Goal: Information Seeking & Learning: Learn about a topic

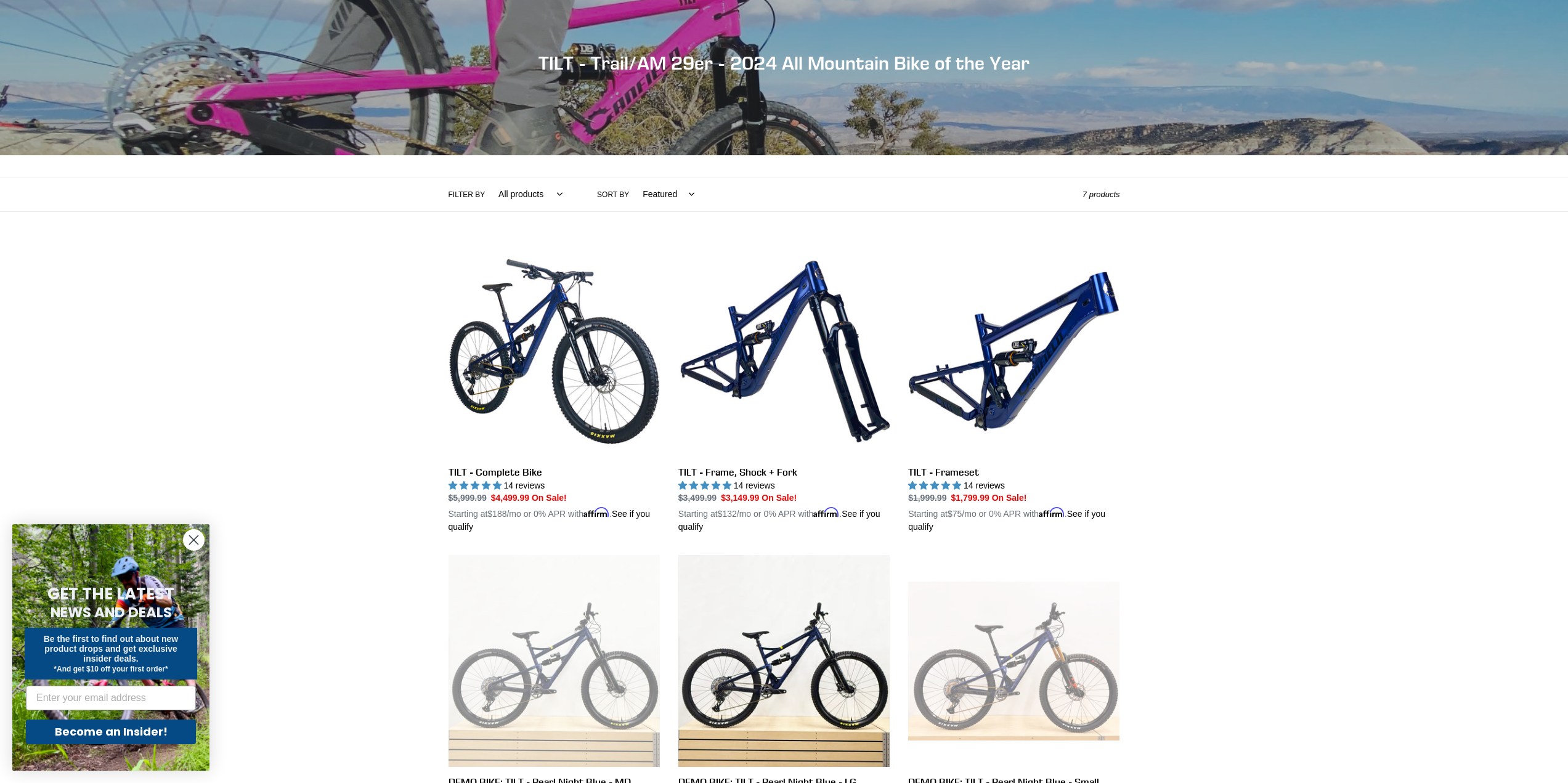
scroll to position [123, 0]
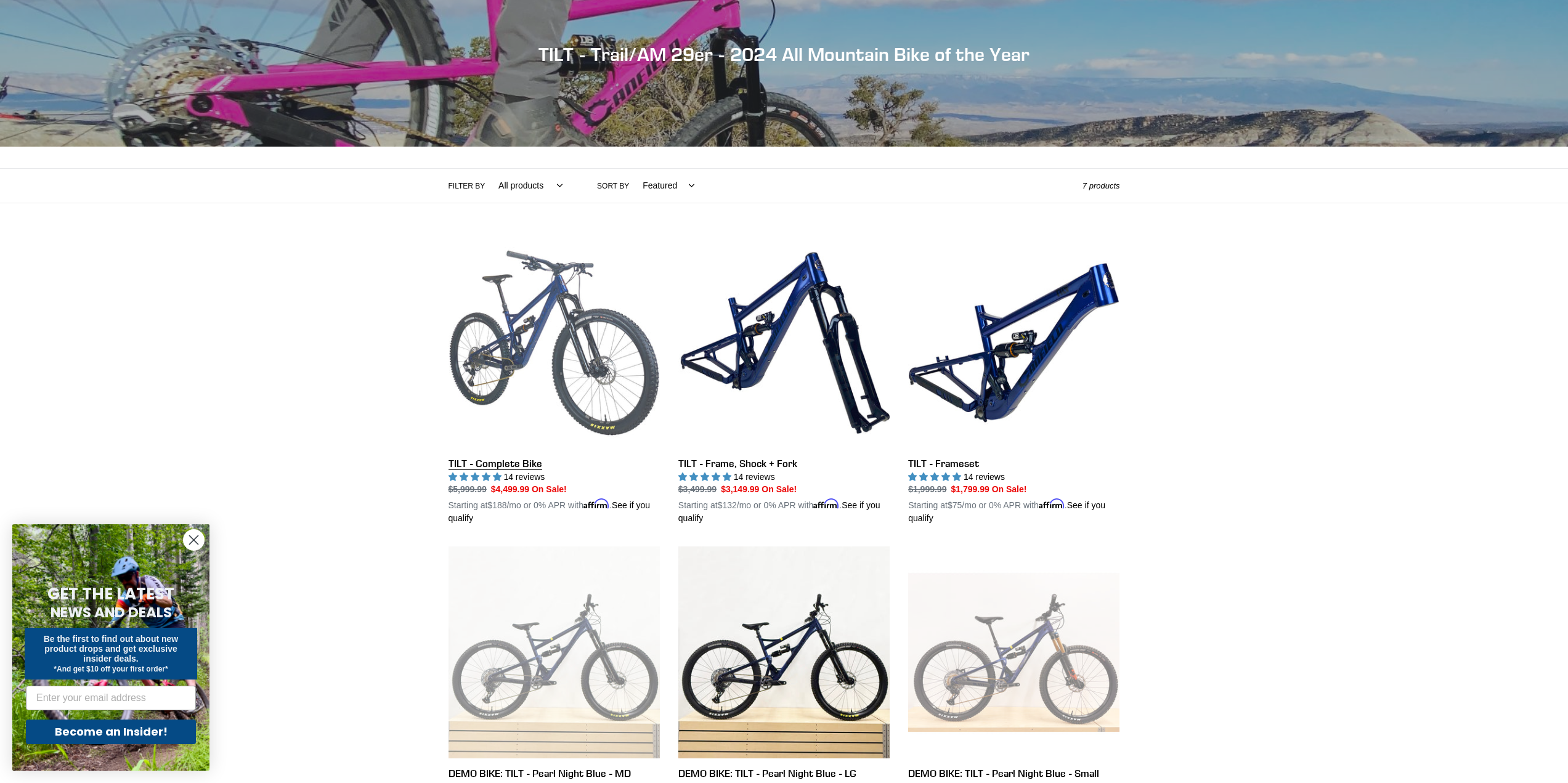
click at [580, 342] on link "TILT - Complete Bike" at bounding box center [554, 381] width 211 height 288
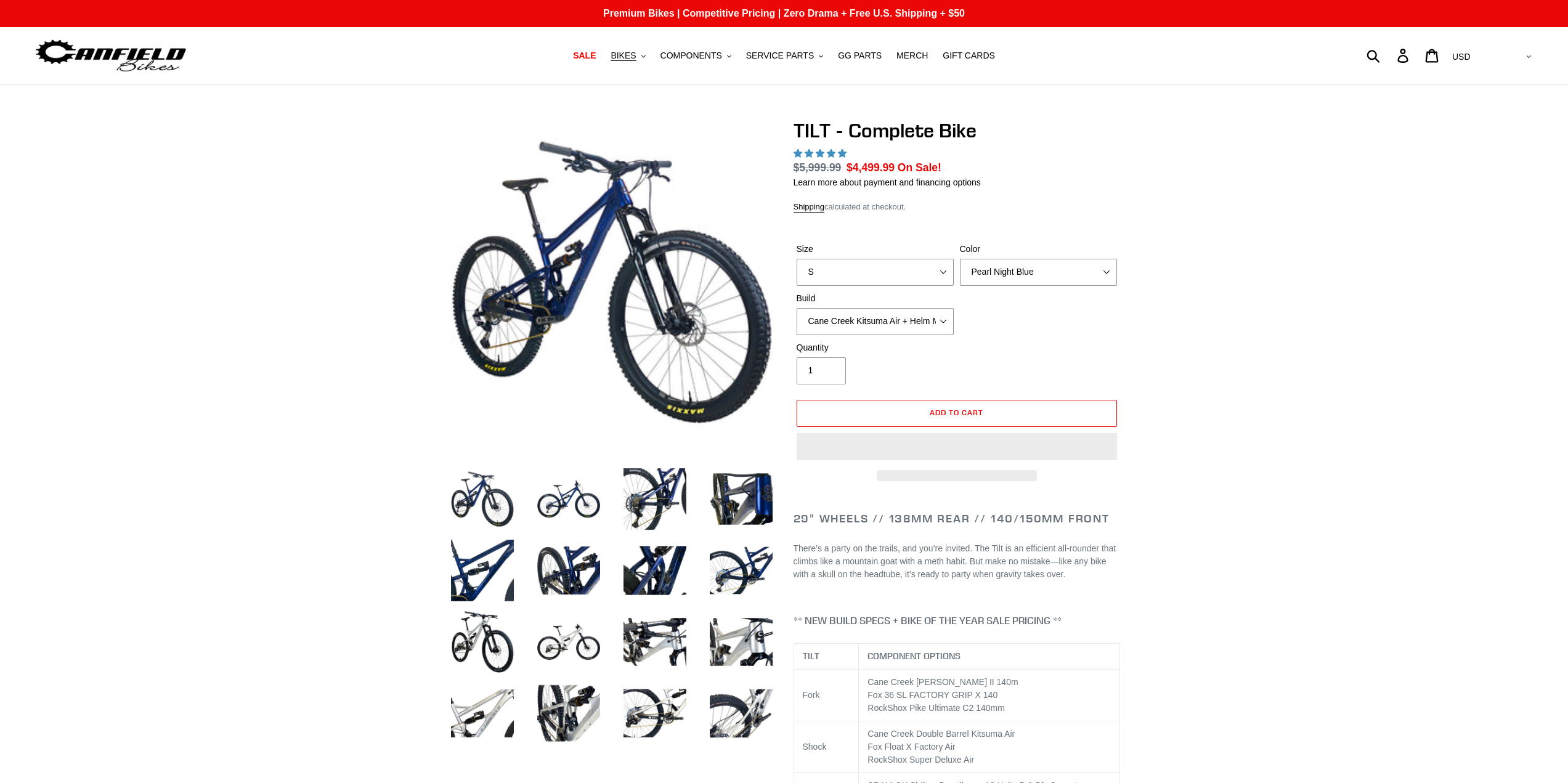
select select "highest-rating"
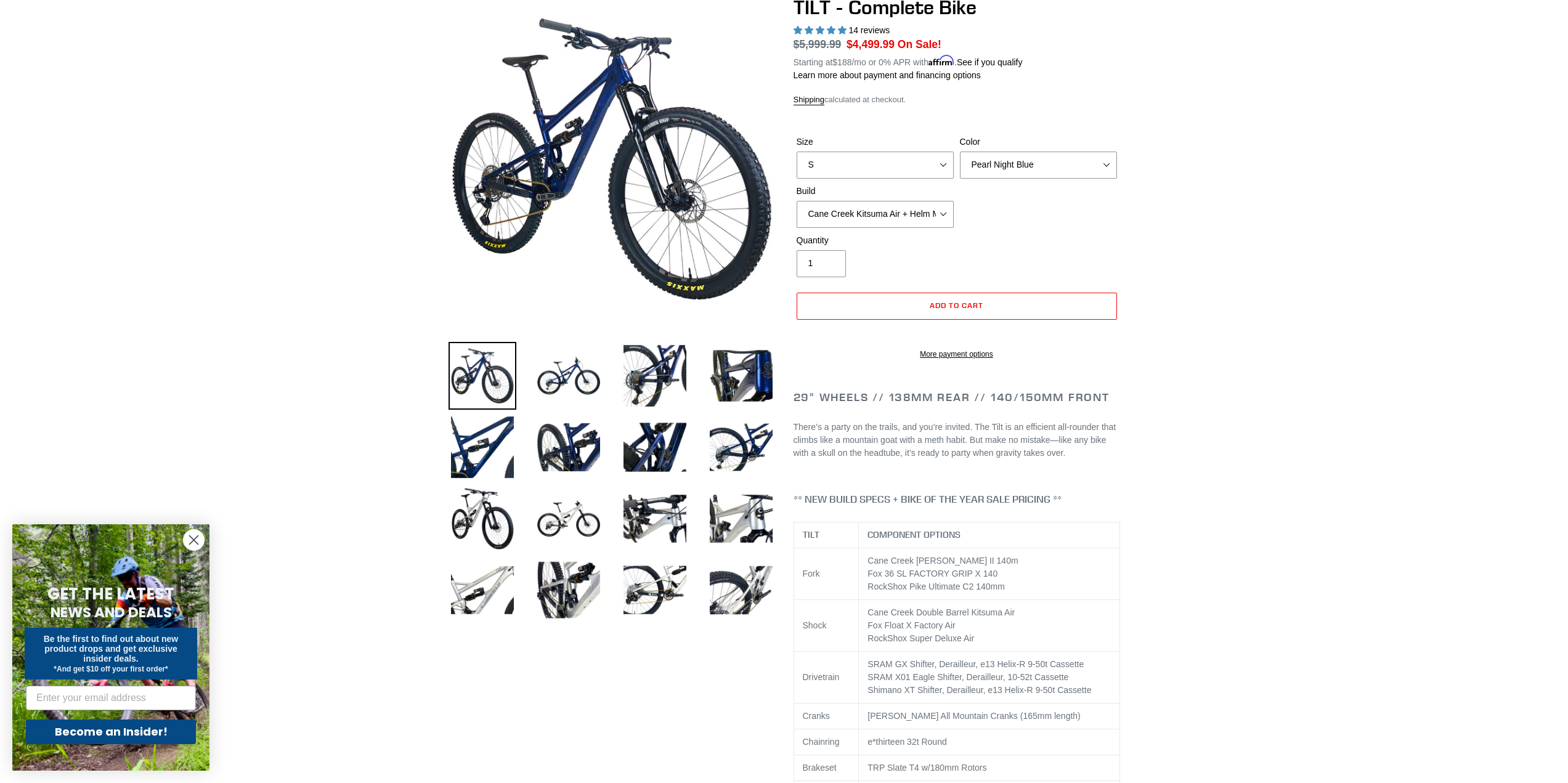
scroll to position [185, 0]
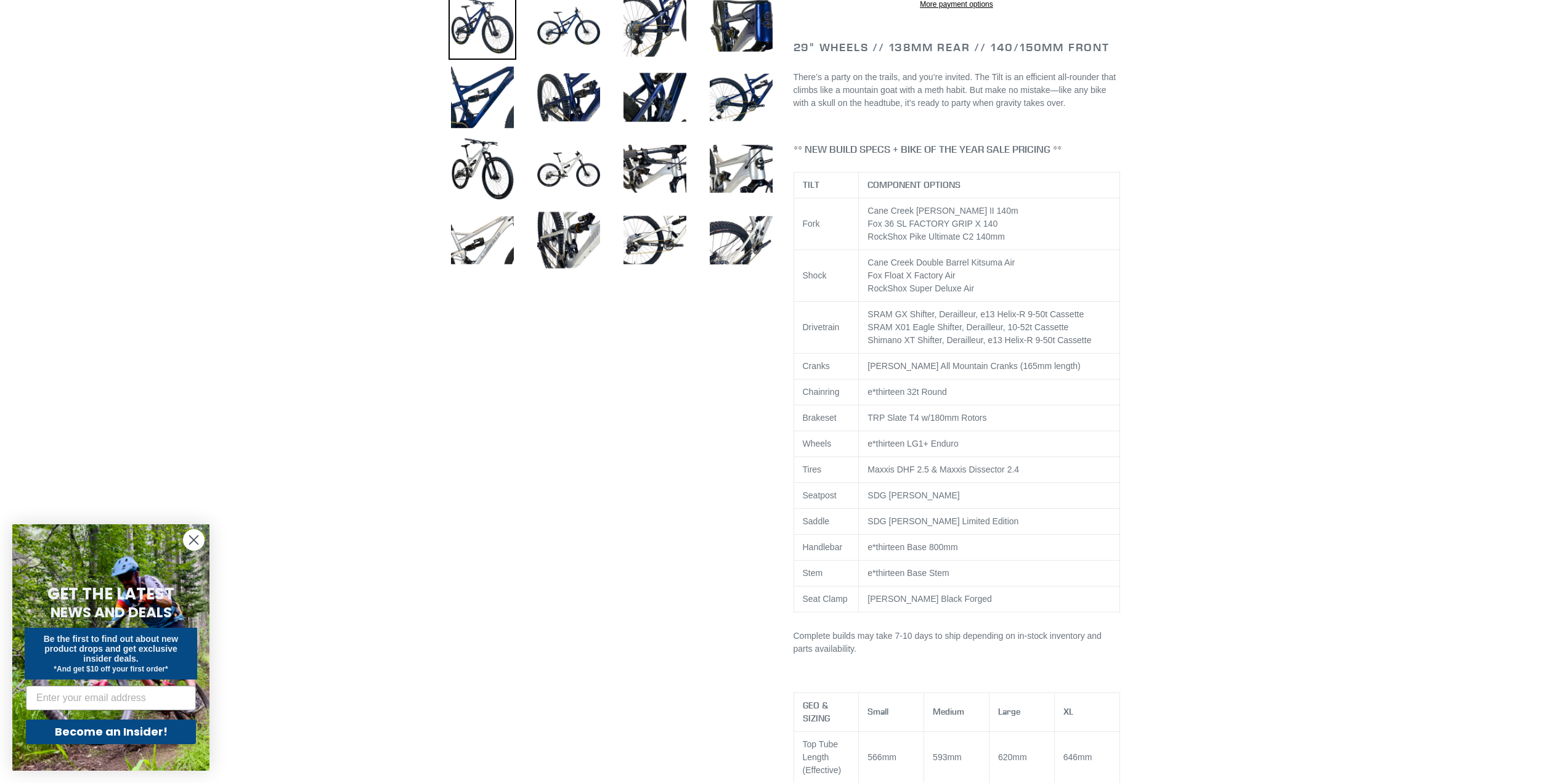
scroll to position [493, 0]
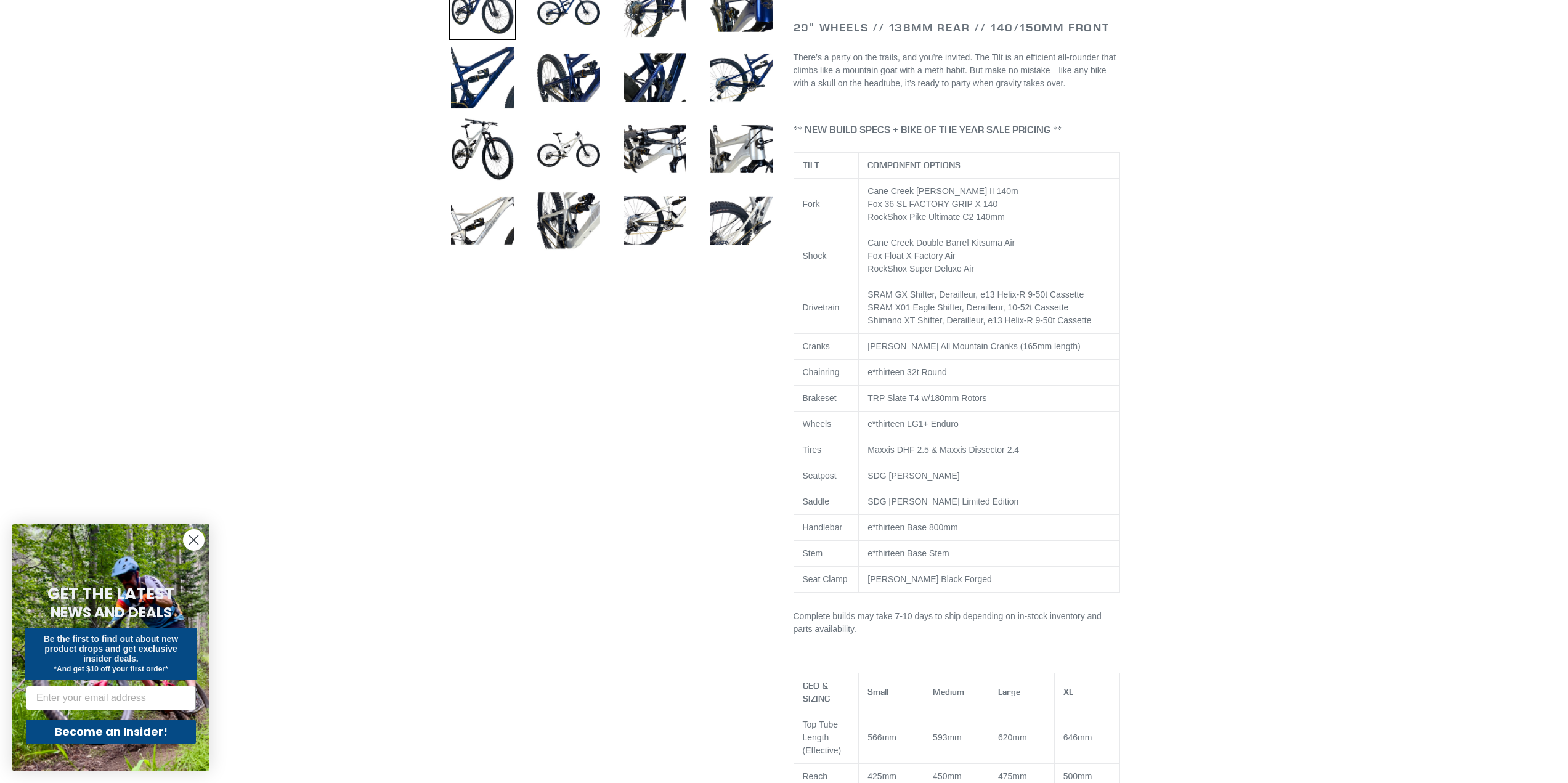
click at [1303, 489] on div at bounding box center [784, 778] width 1568 height 2303
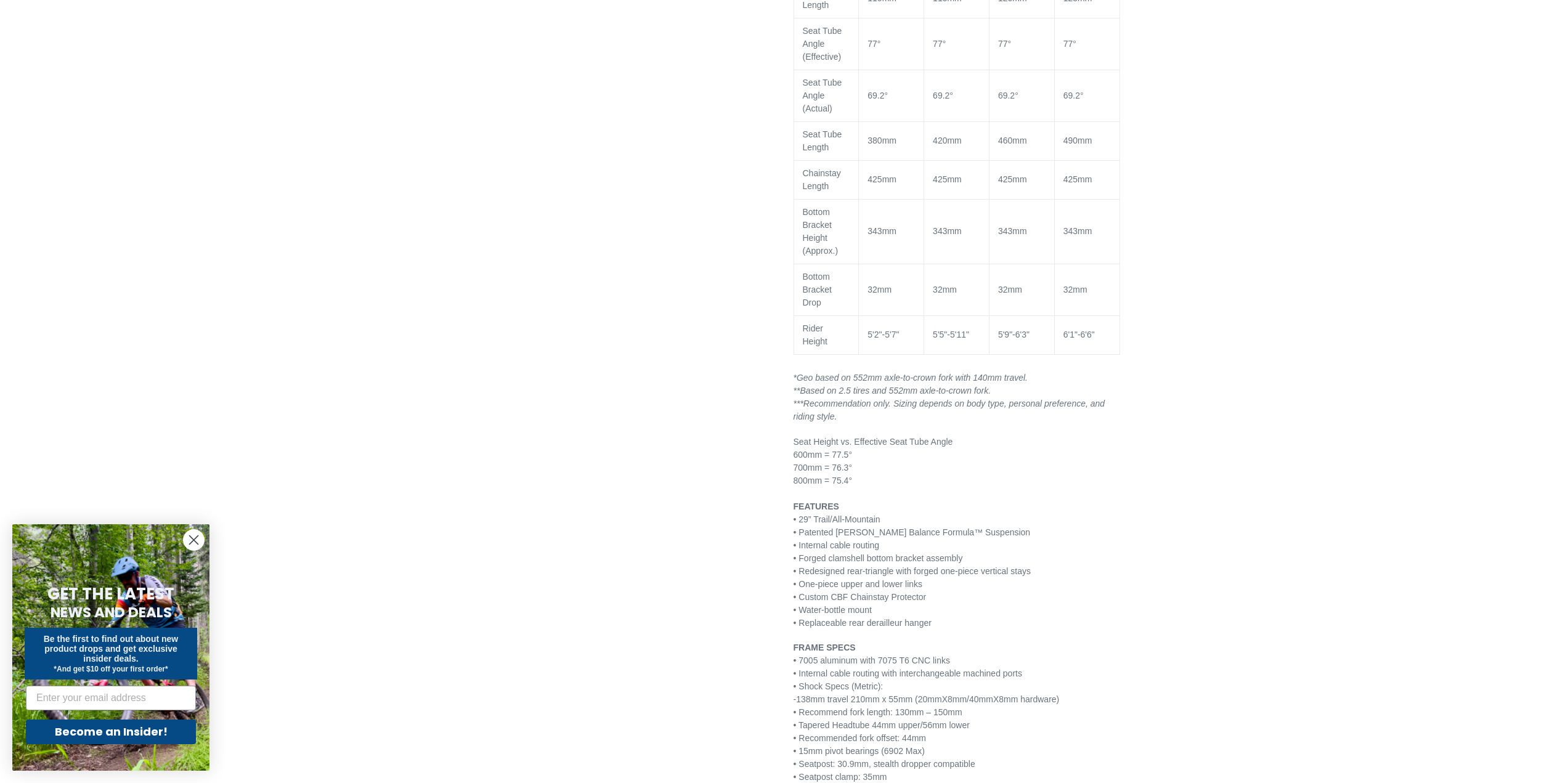
scroll to position [1478, 0]
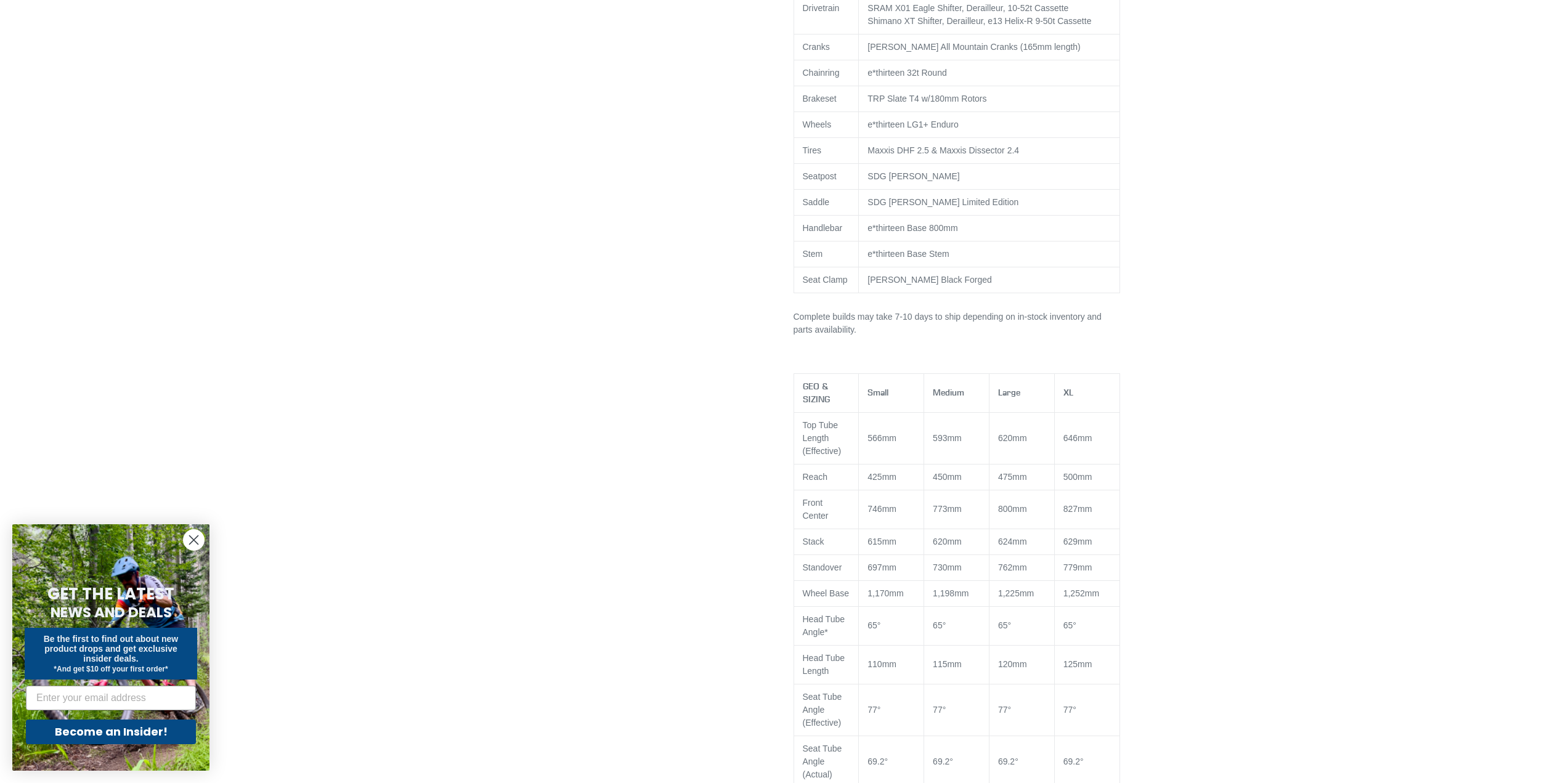
scroll to position [0, 0]
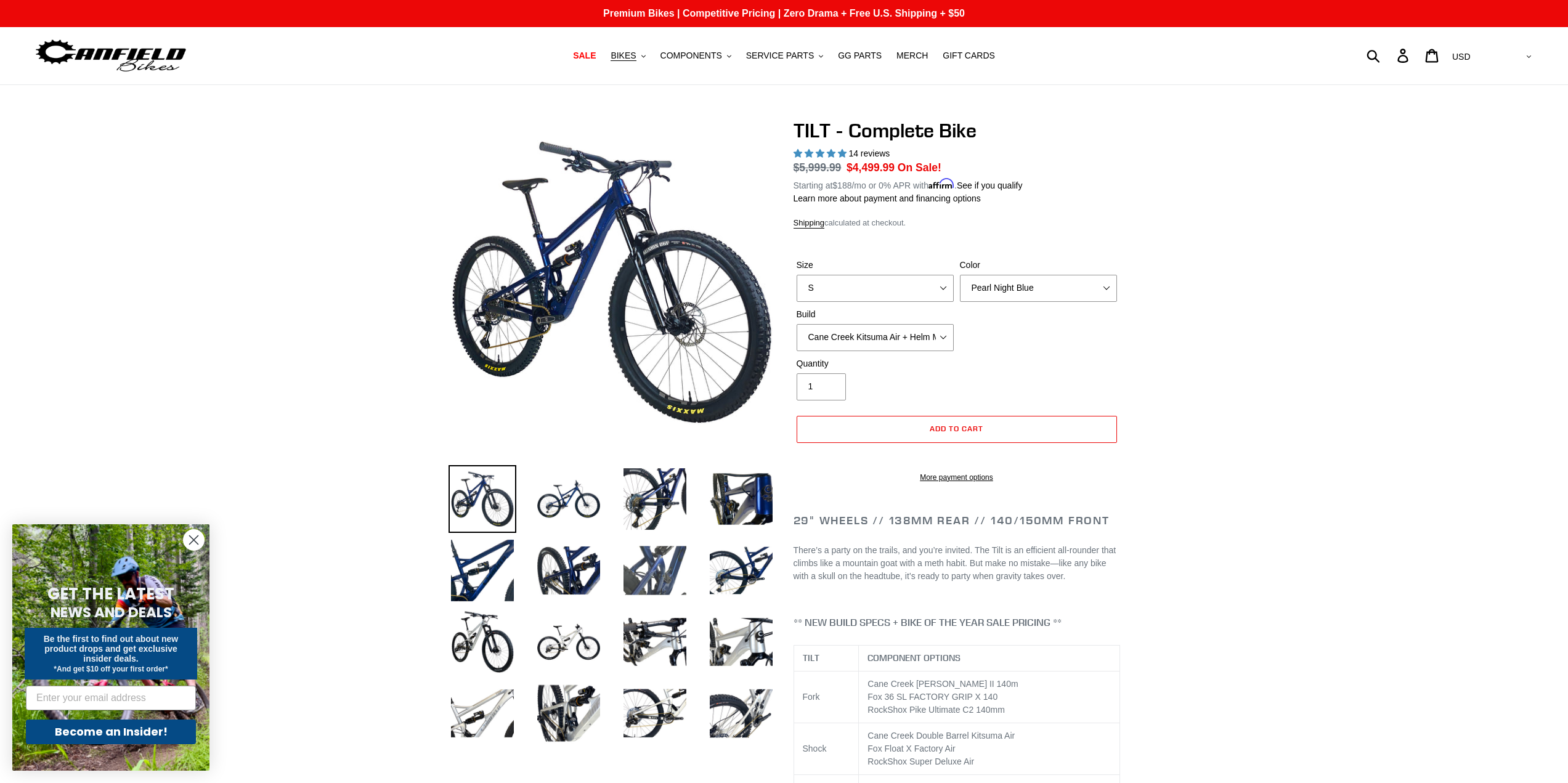
click at [659, 564] on img at bounding box center [655, 571] width 68 height 68
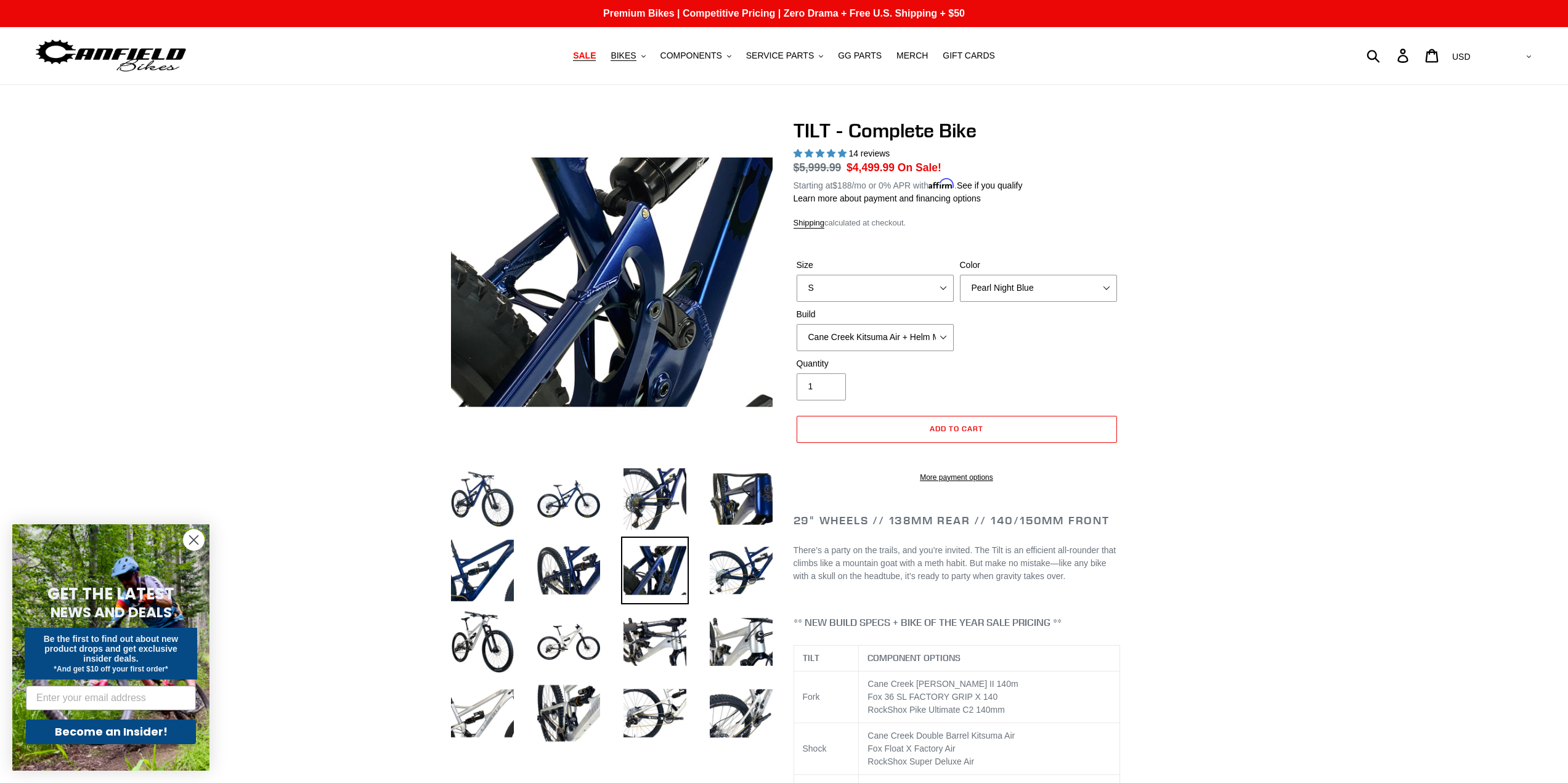
click at [594, 59] on span "SALE" at bounding box center [584, 55] width 23 height 10
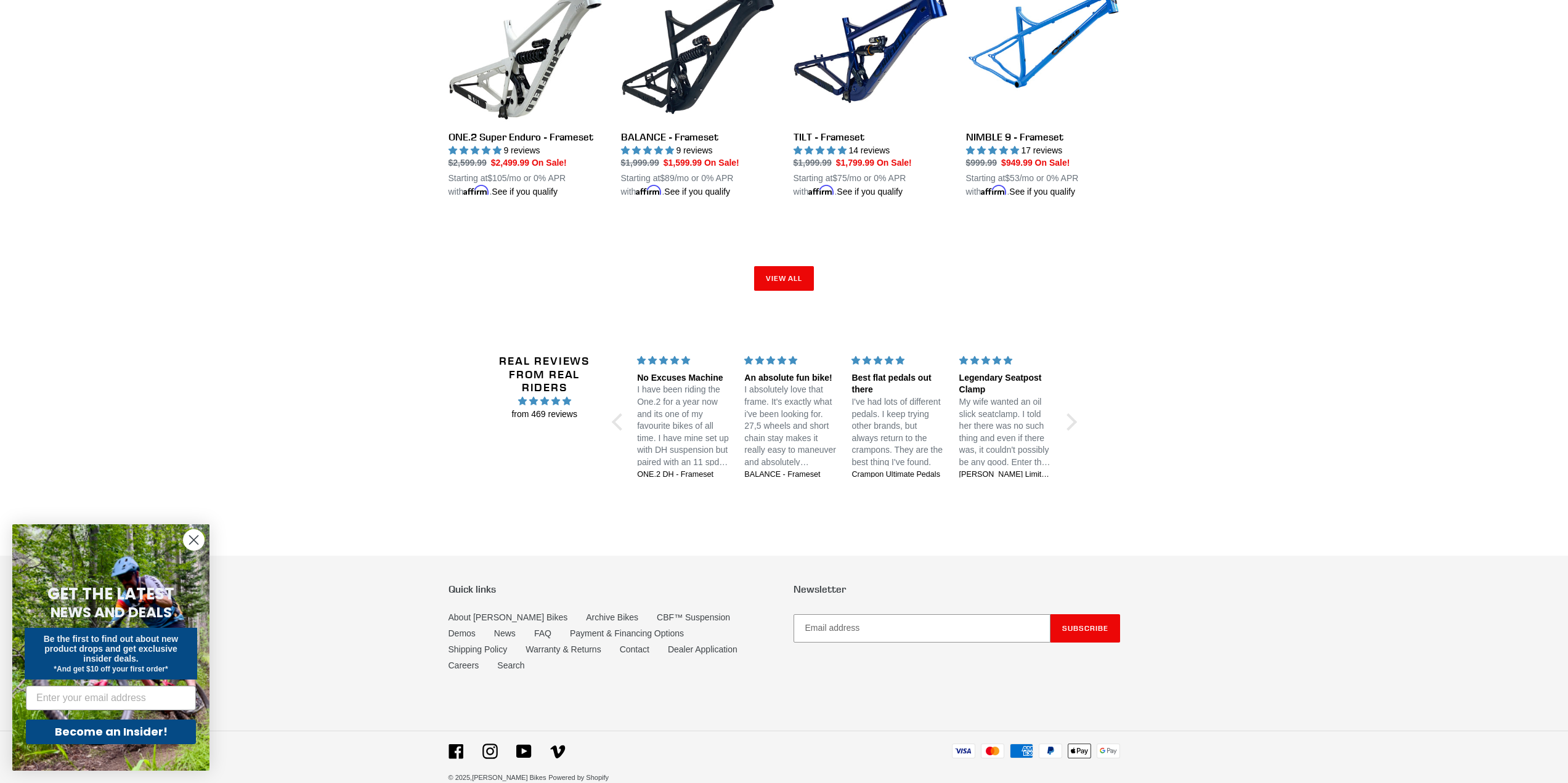
scroll to position [1974, 0]
click at [534, 628] on link "FAQ" at bounding box center [542, 633] width 17 height 10
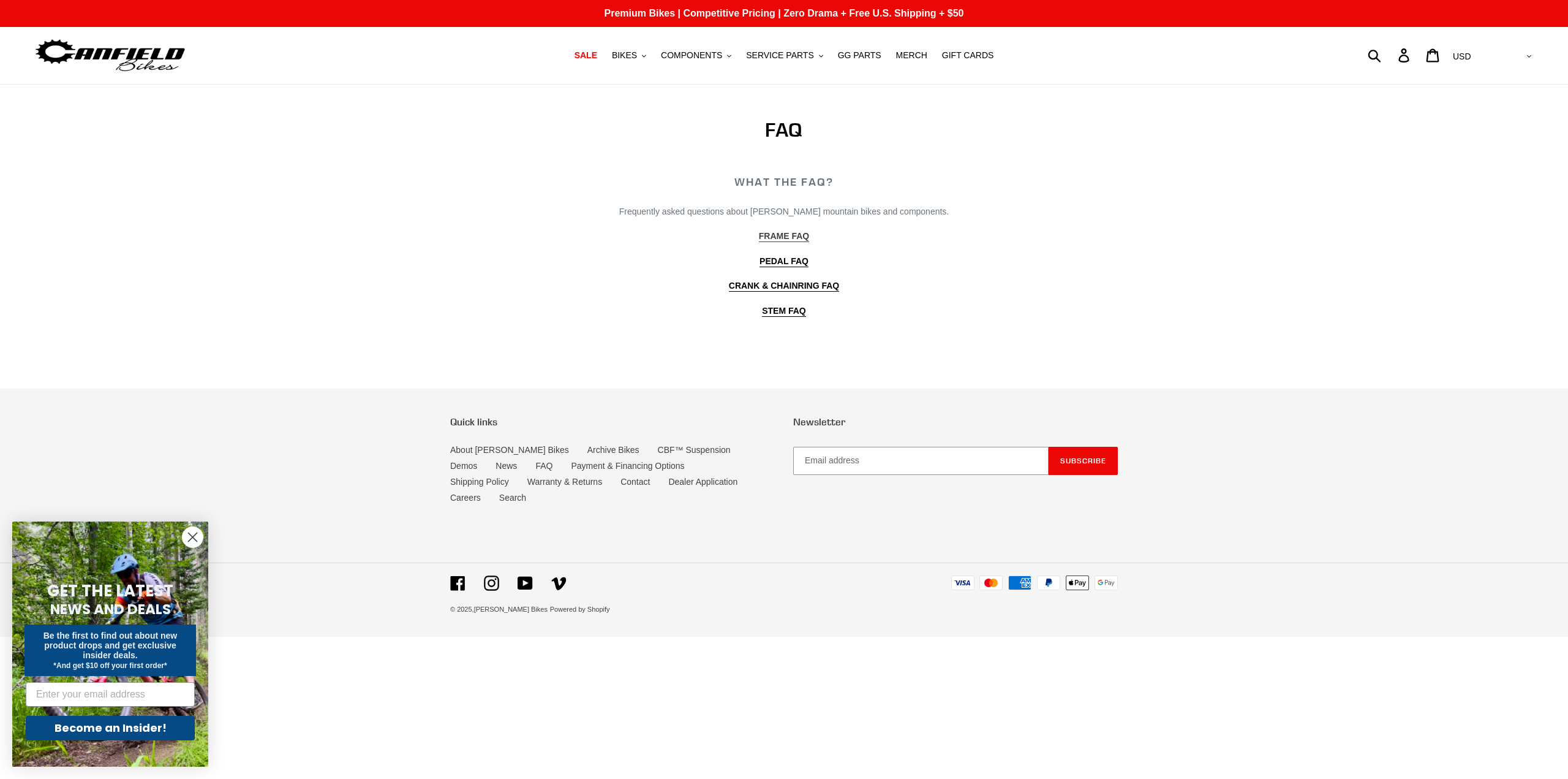
click at [788, 238] on b "FRAME FAQ" at bounding box center [784, 236] width 50 height 10
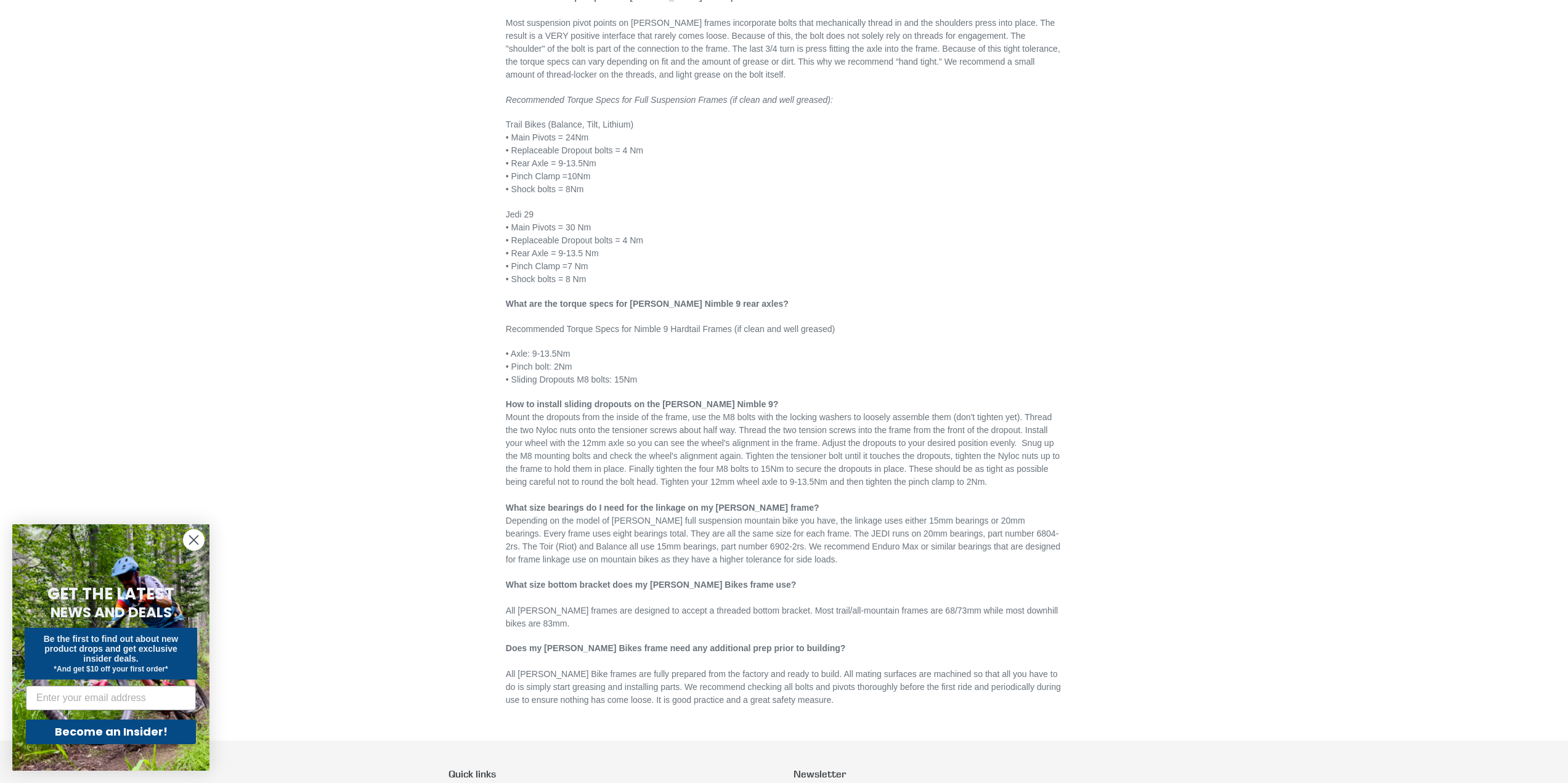
scroll to position [431, 0]
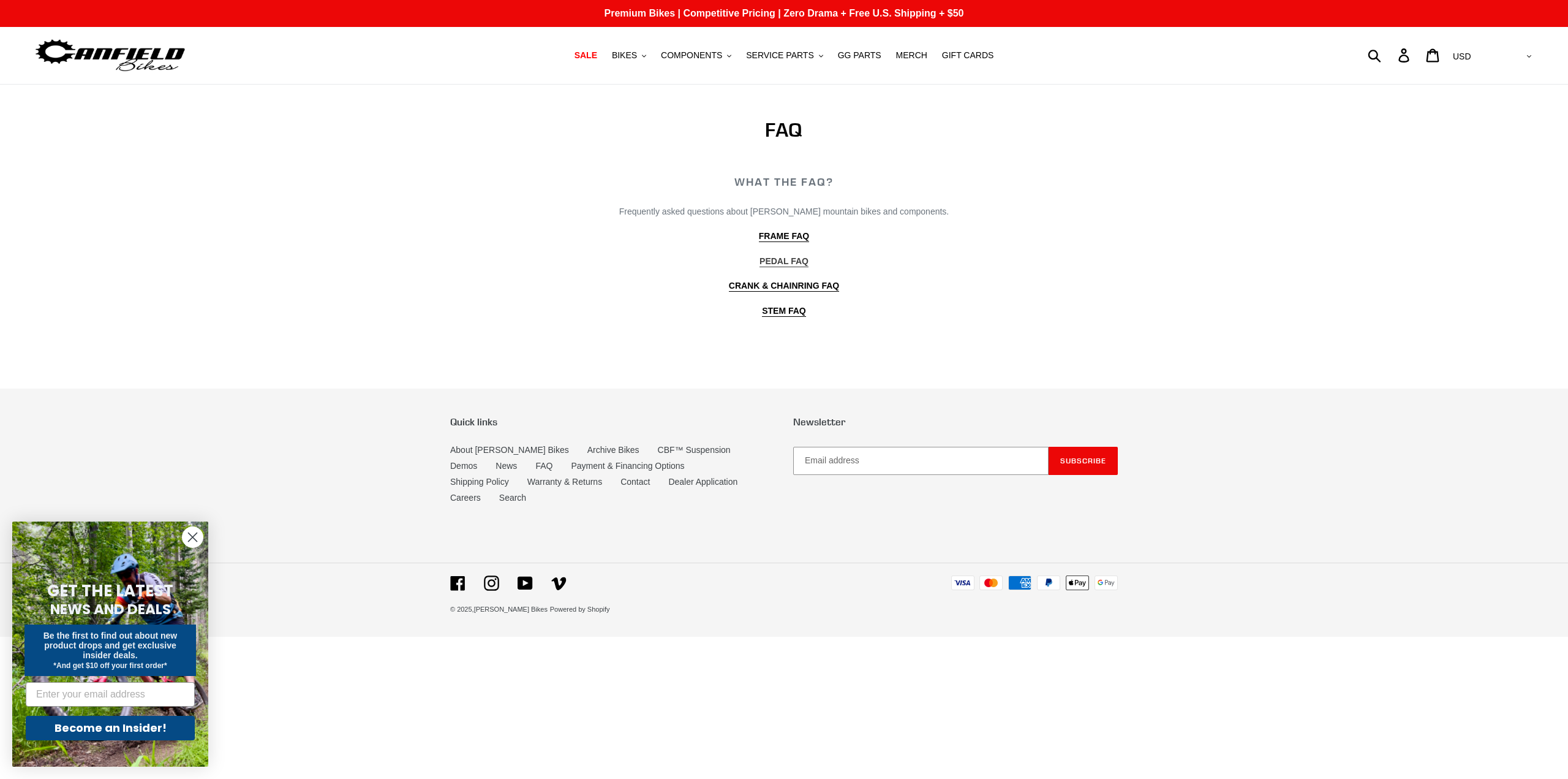
click at [775, 261] on b "PEDAL FAQ" at bounding box center [784, 261] width 49 height 10
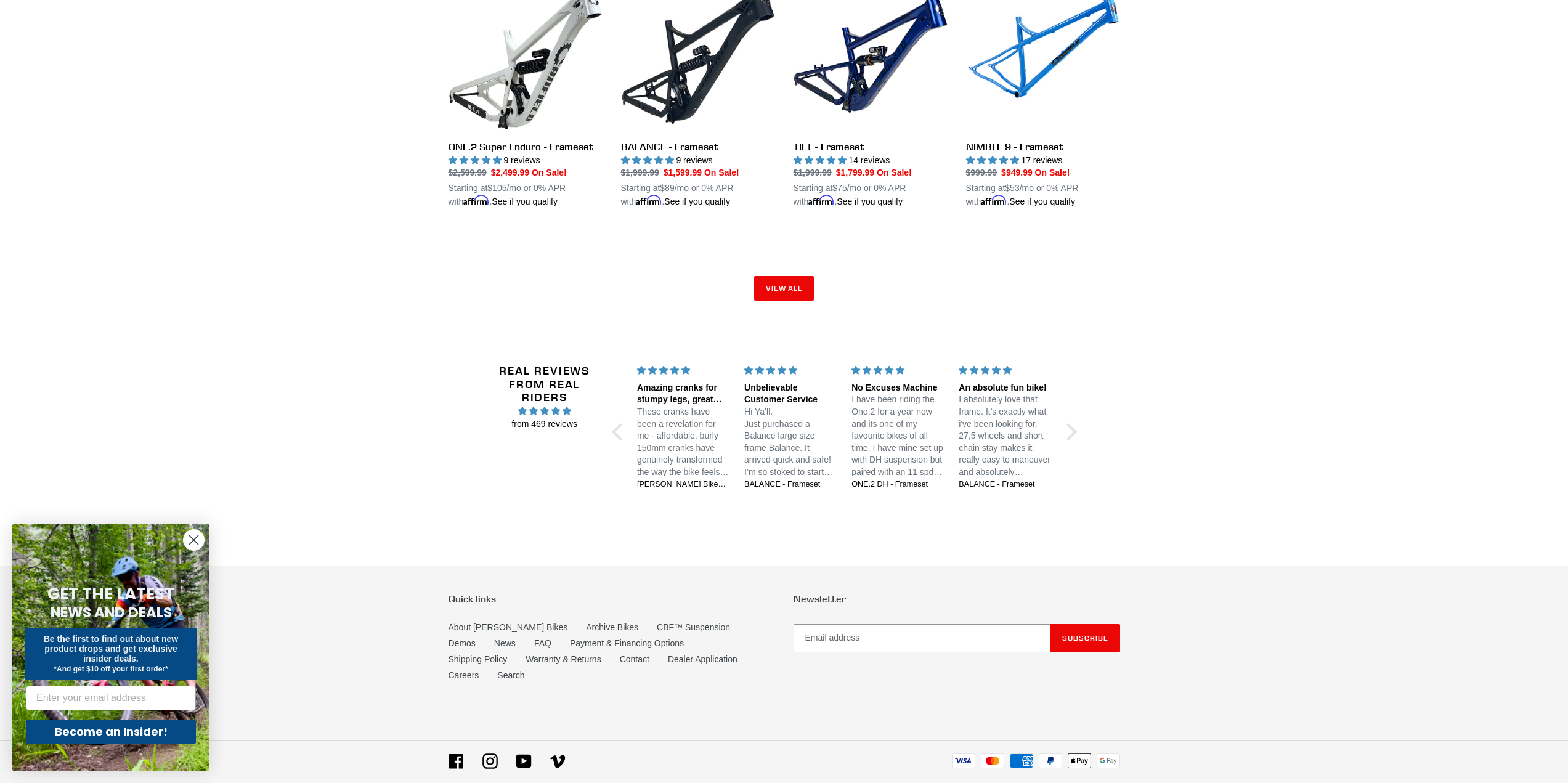
scroll to position [1974, 0]
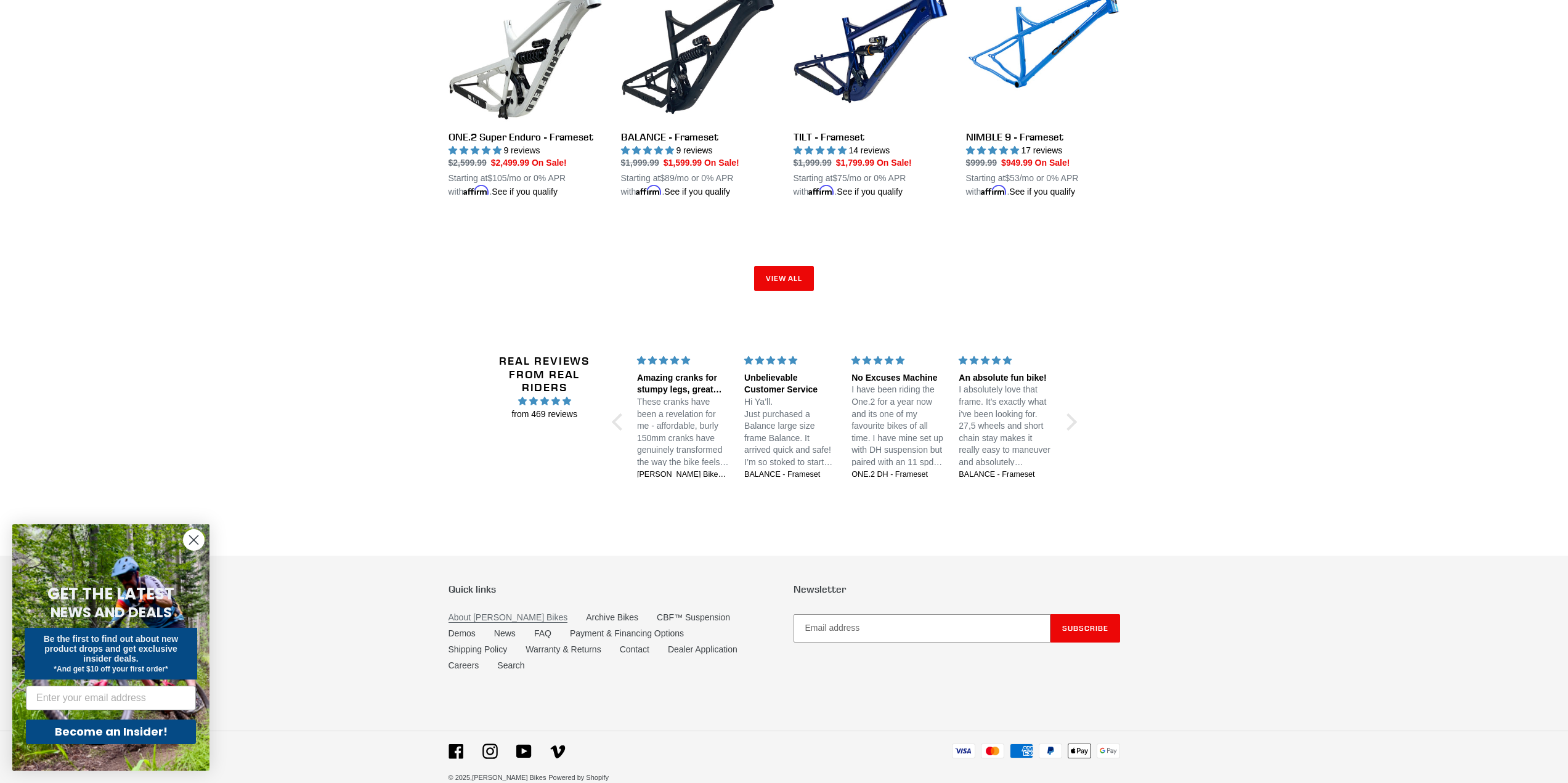
click at [464, 612] on link "About [PERSON_NAME] Bikes" at bounding box center [508, 617] width 120 height 10
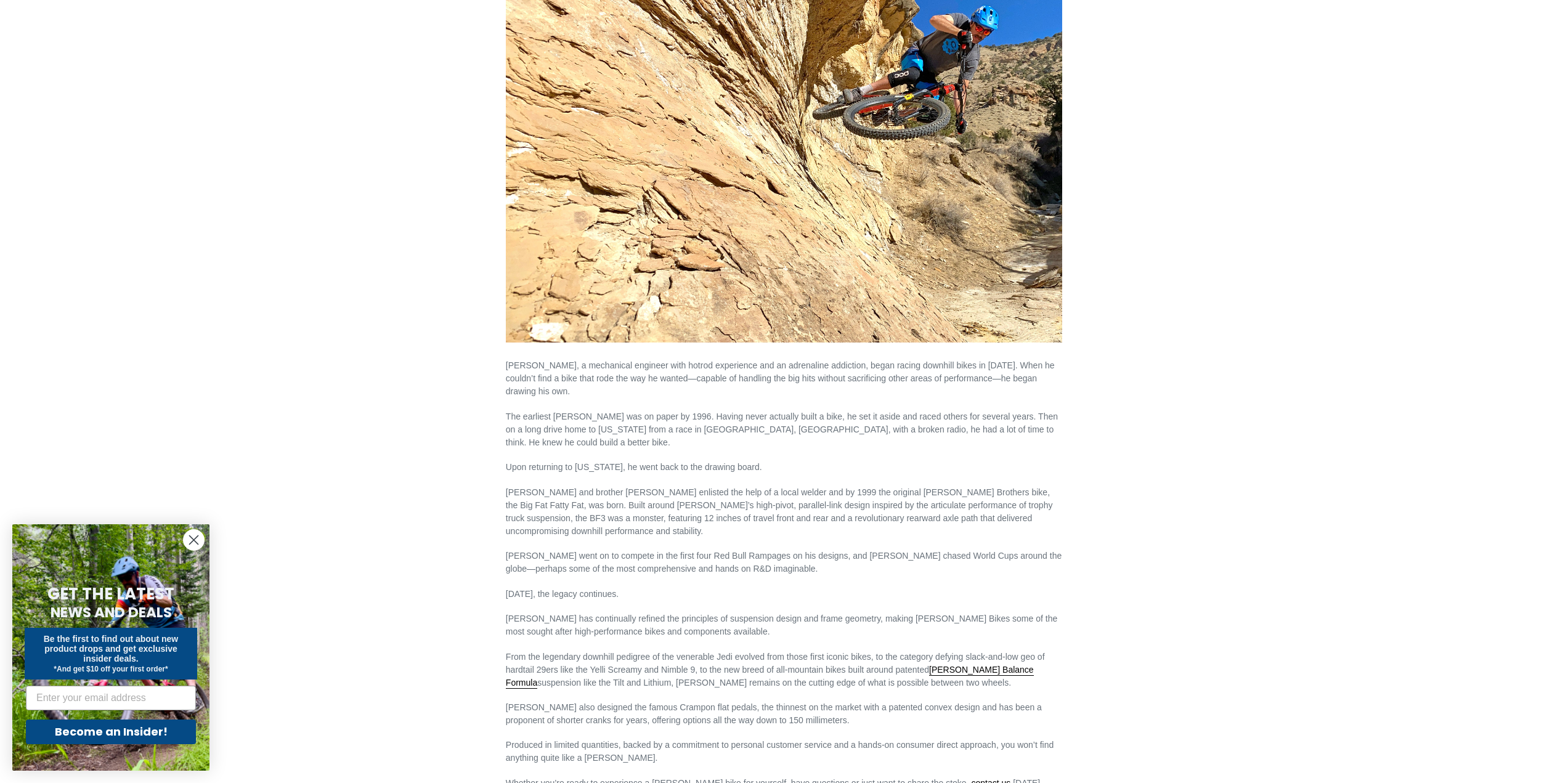
scroll to position [308, 0]
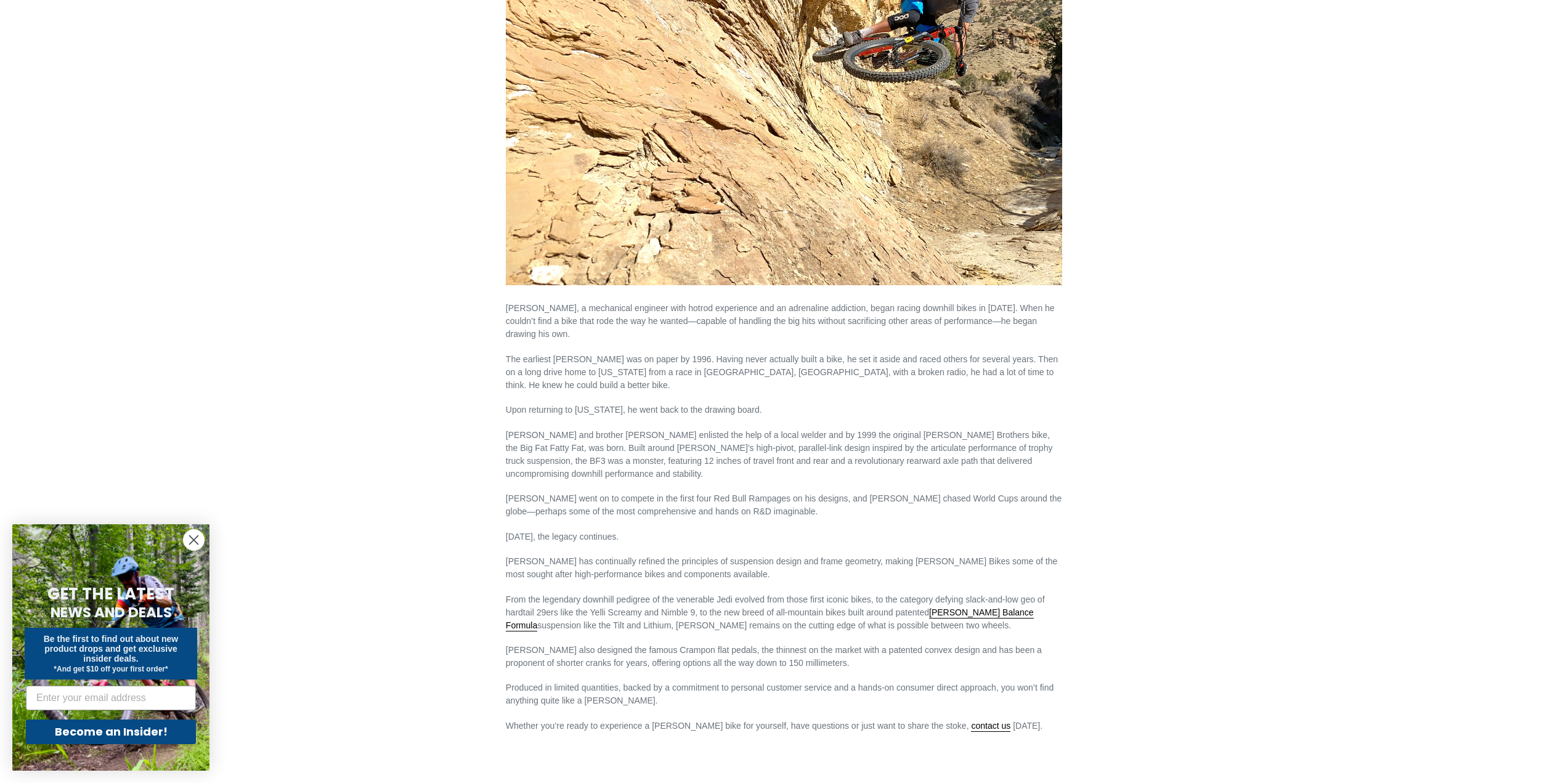
click at [331, 290] on main "About [PERSON_NAME] Bikes [PERSON_NAME], a mechanical engineer with hotrod expe…" at bounding box center [784, 272] width 1568 height 989
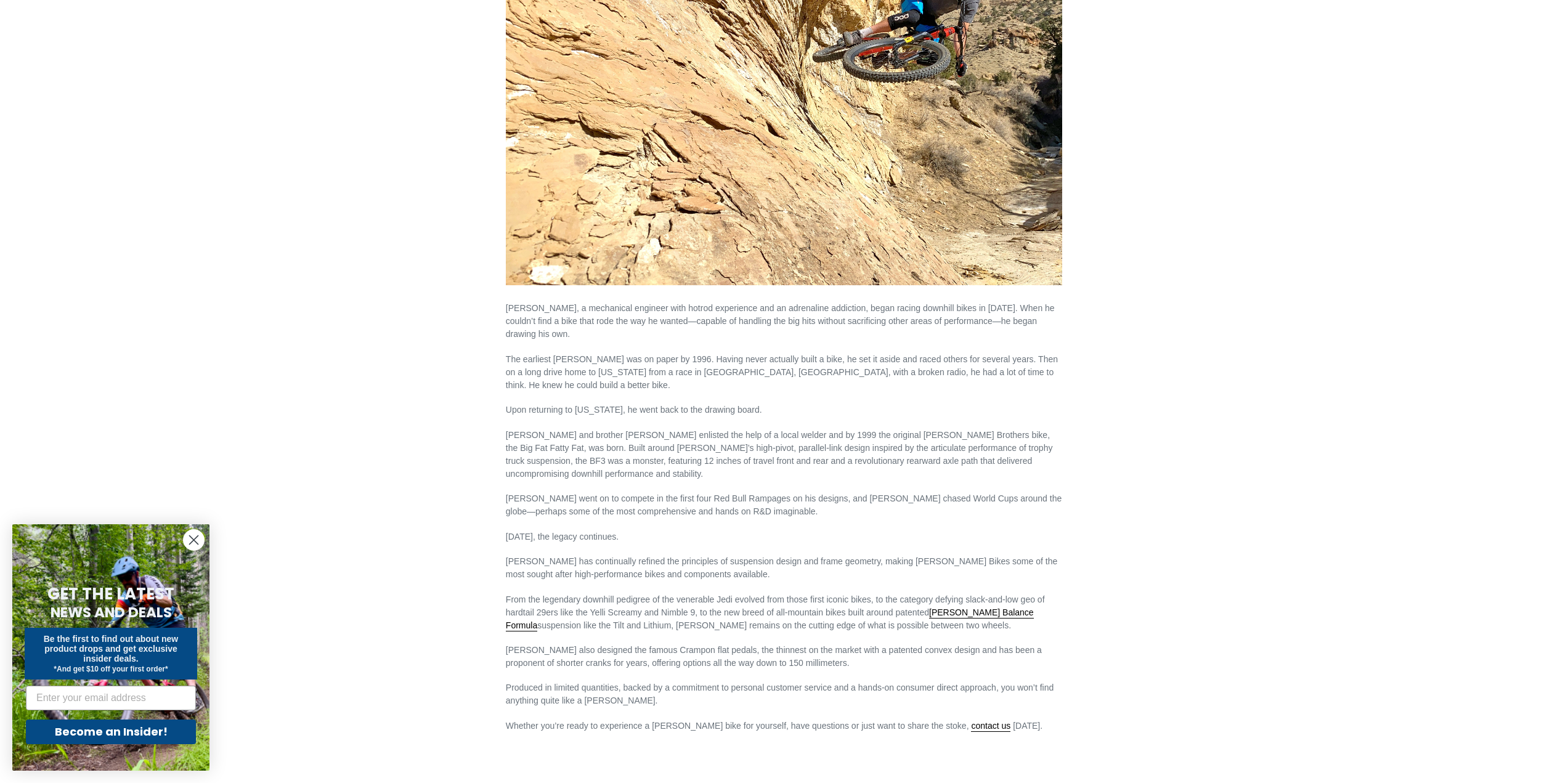
click at [331, 290] on main "About [PERSON_NAME] Bikes [PERSON_NAME], a mechanical engineer with hotrod expe…" at bounding box center [784, 272] width 1568 height 989
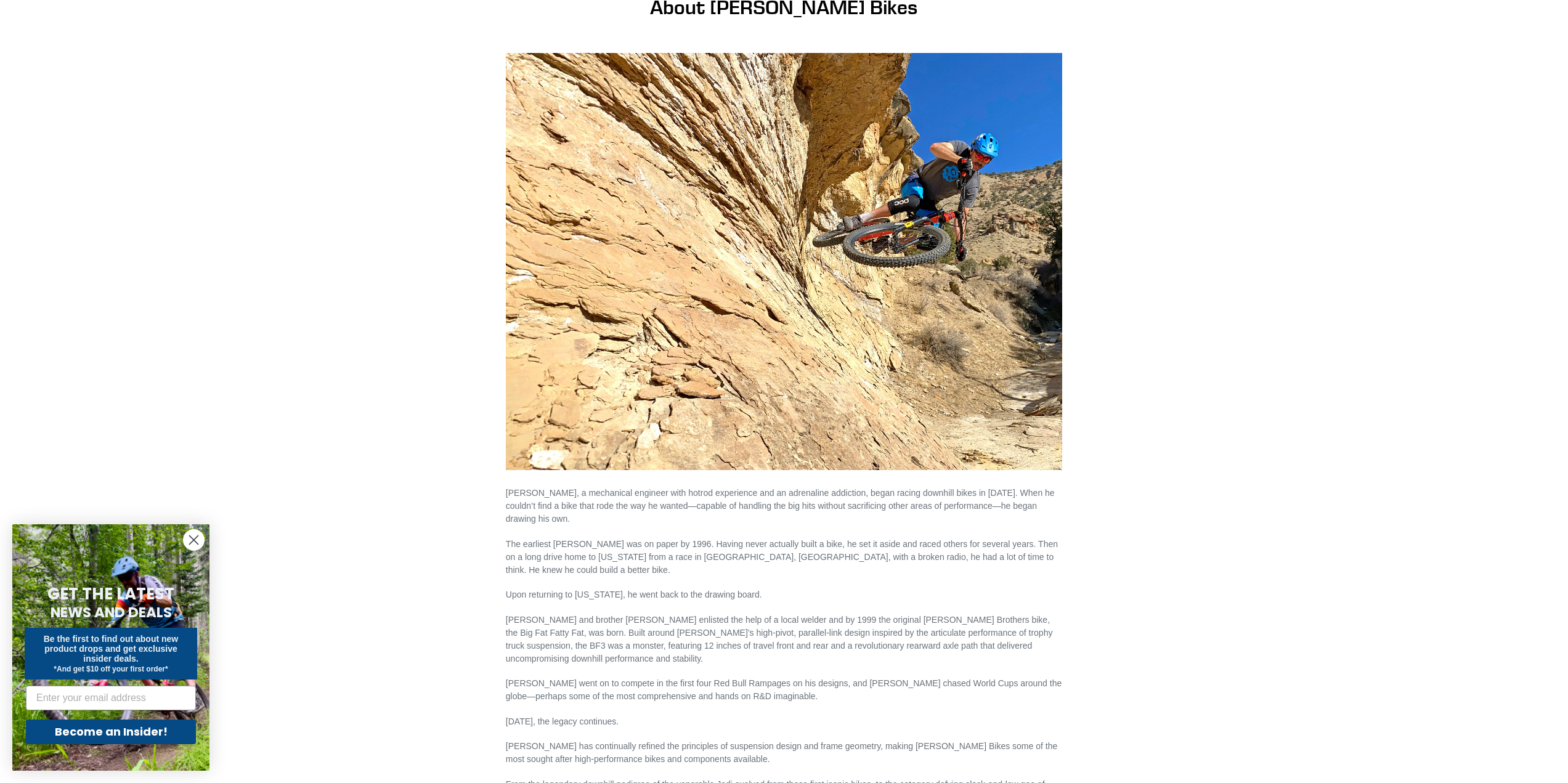
scroll to position [431, 0]
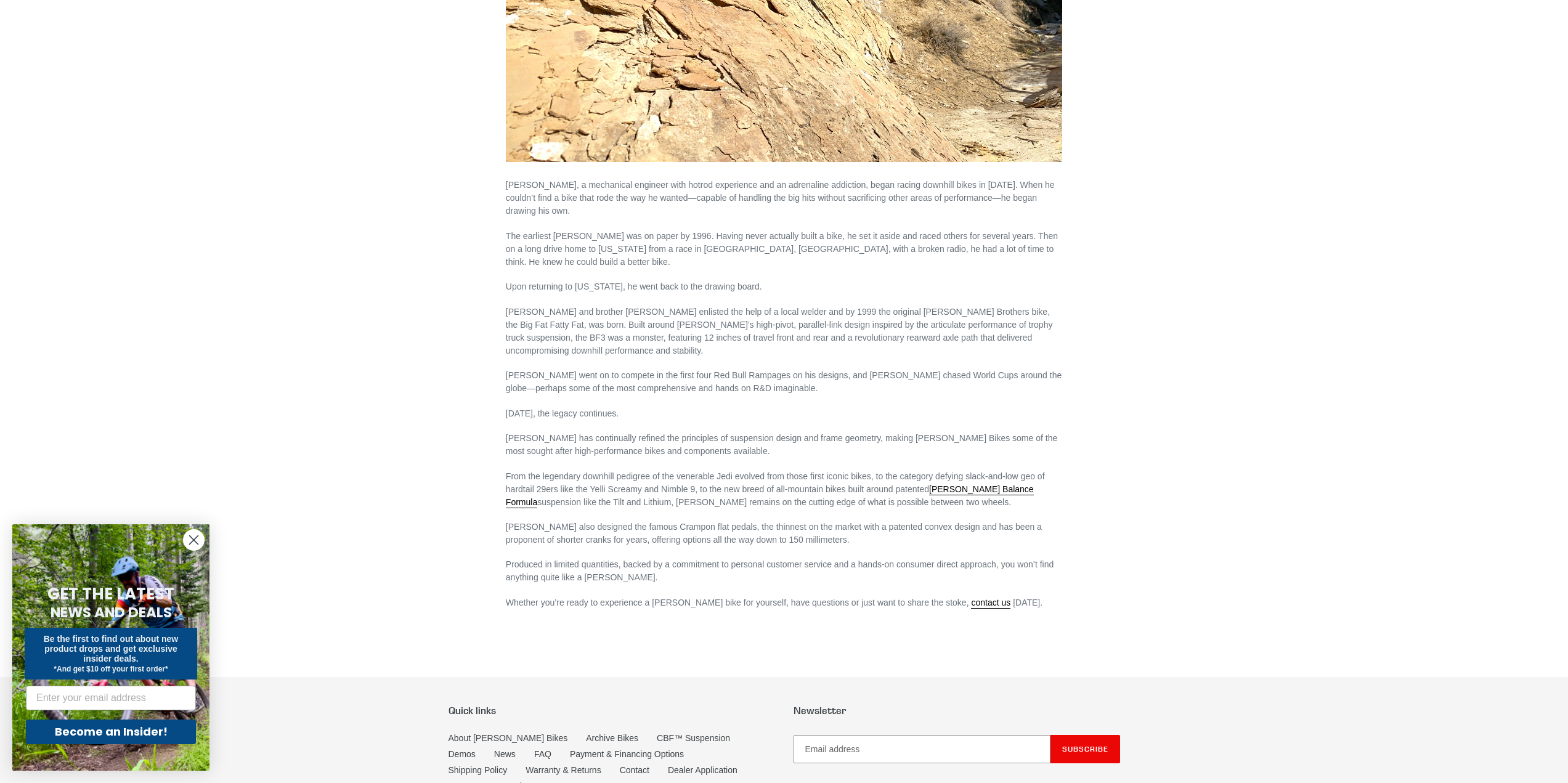
click at [339, 305] on main "About [PERSON_NAME] Bikes [PERSON_NAME], a mechanical engineer with hotrod expe…" at bounding box center [784, 148] width 1568 height 989
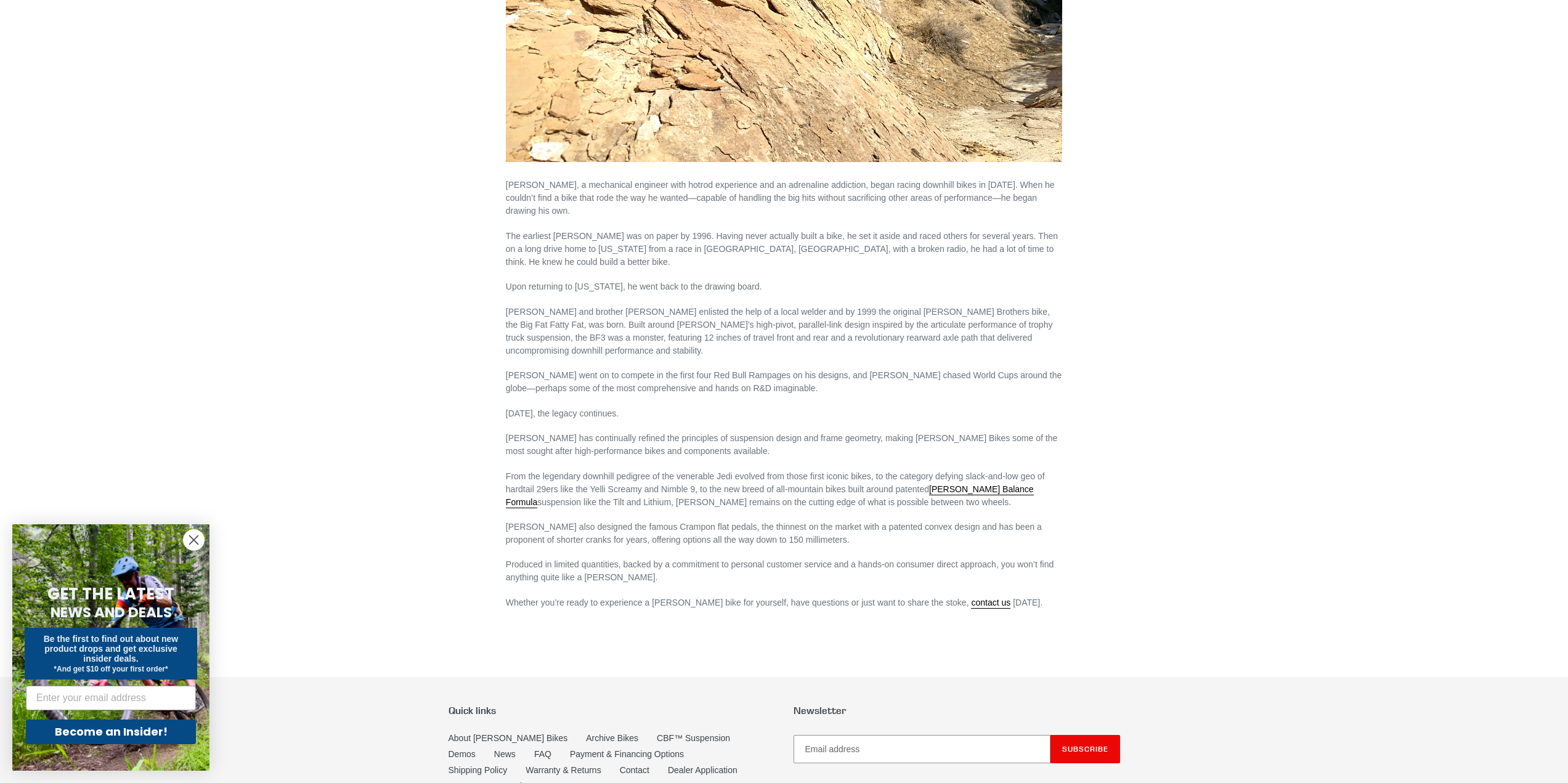
click at [339, 305] on main "About [PERSON_NAME] Bikes [PERSON_NAME], a mechanical engineer with hotrod expe…" at bounding box center [784, 148] width 1568 height 989
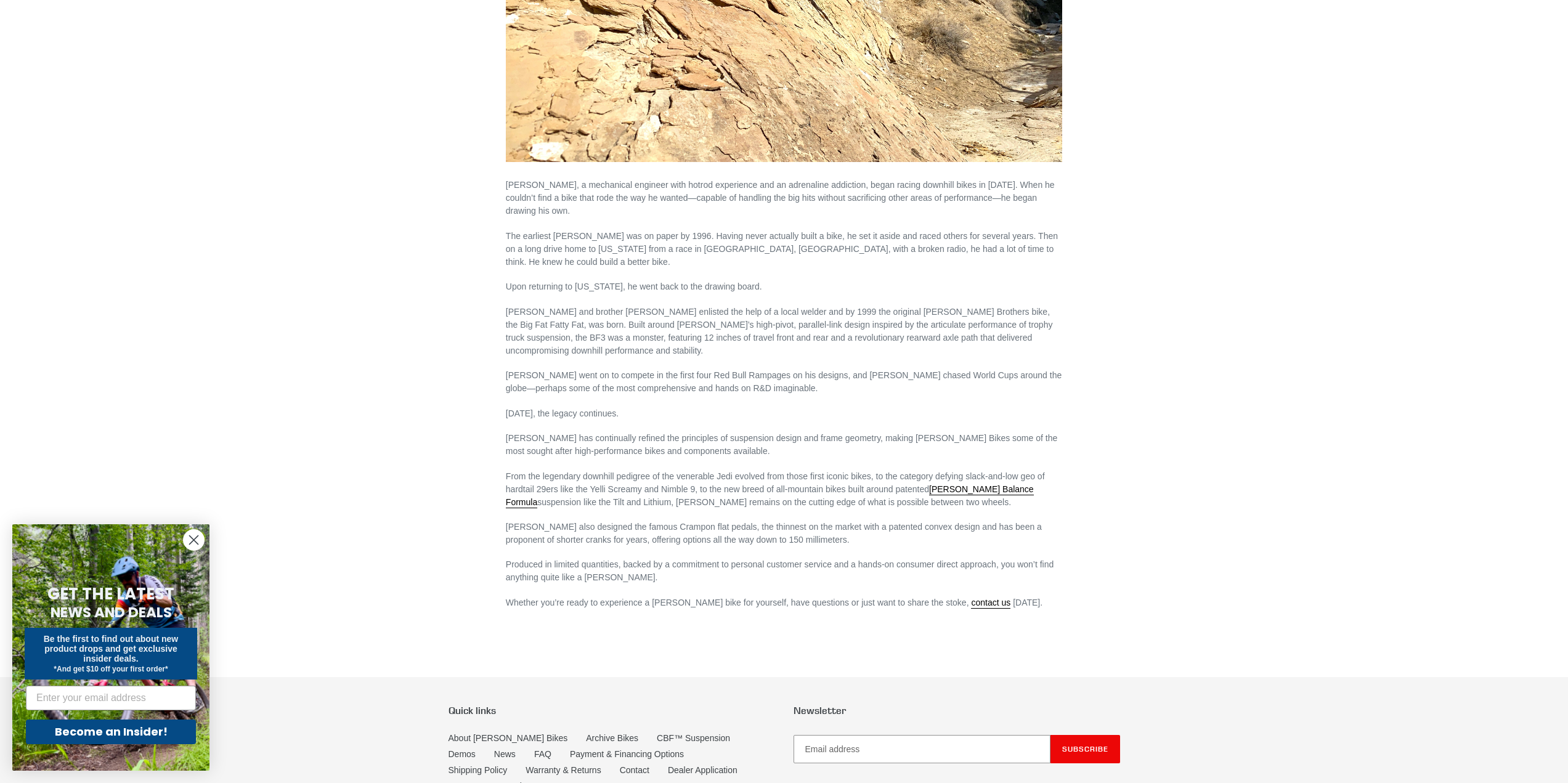
click at [339, 305] on main "About [PERSON_NAME] Bikes [PERSON_NAME], a mechanical engineer with hotrod expe…" at bounding box center [784, 148] width 1568 height 989
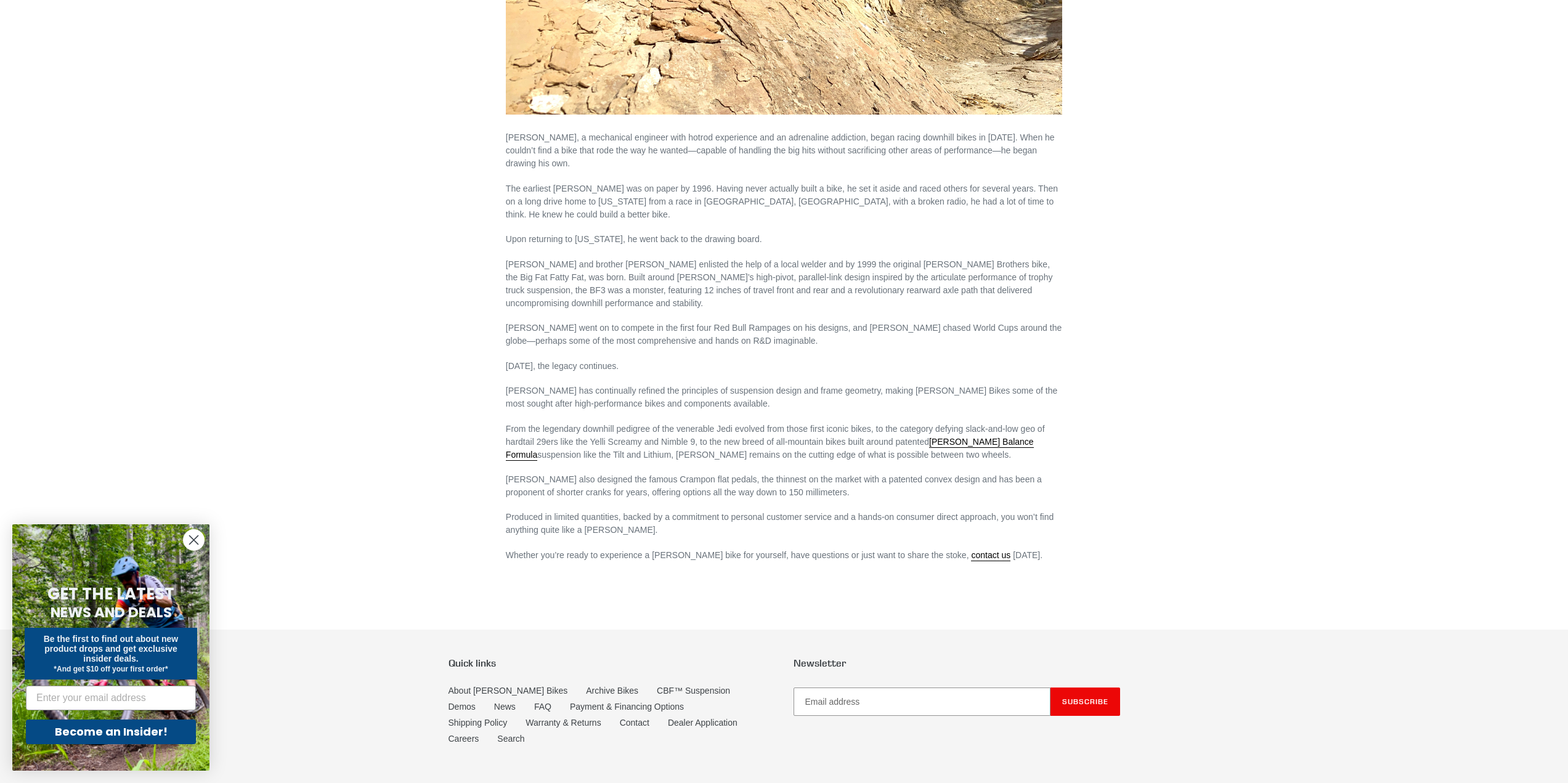
scroll to position [532, 0]
